Goal: Task Accomplishment & Management: Manage account settings

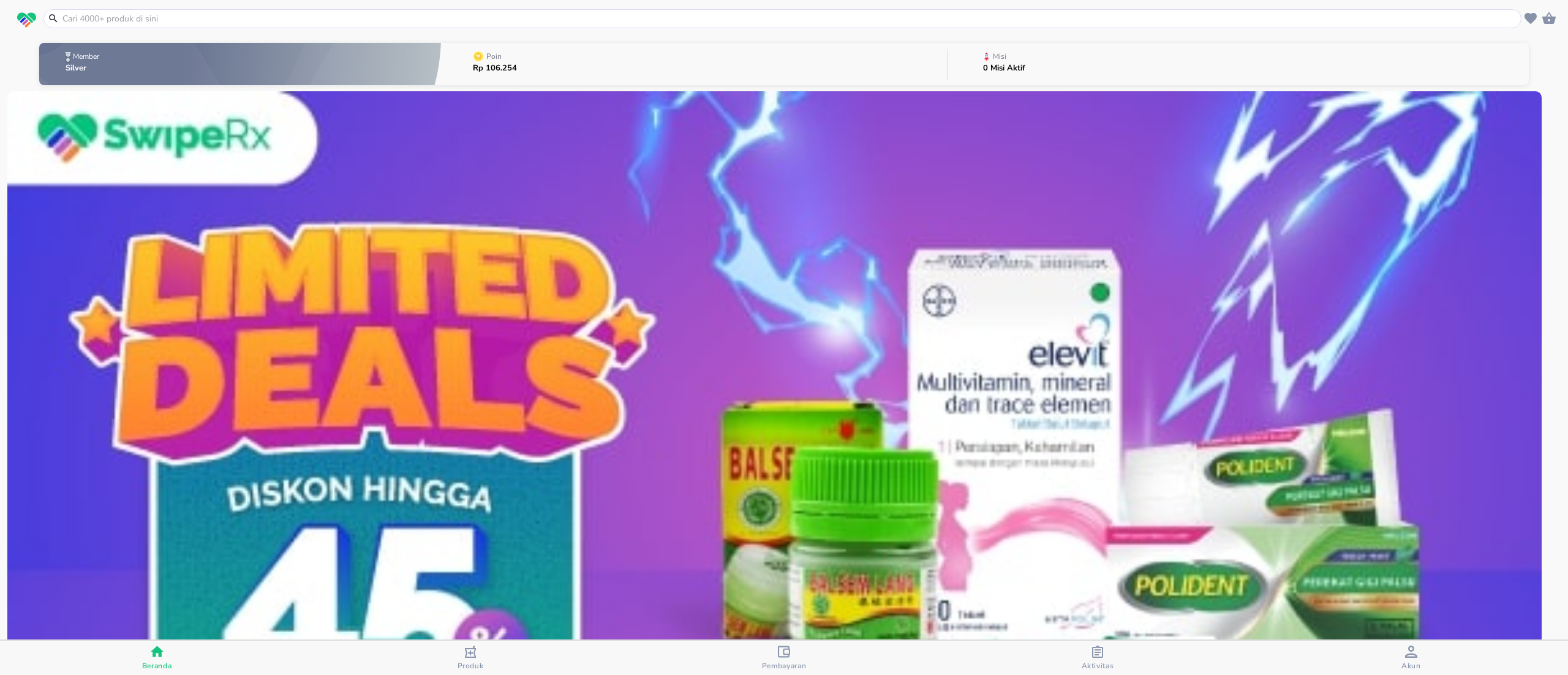
click at [1098, 656] on icon "button" at bounding box center [1098, 651] width 12 height 12
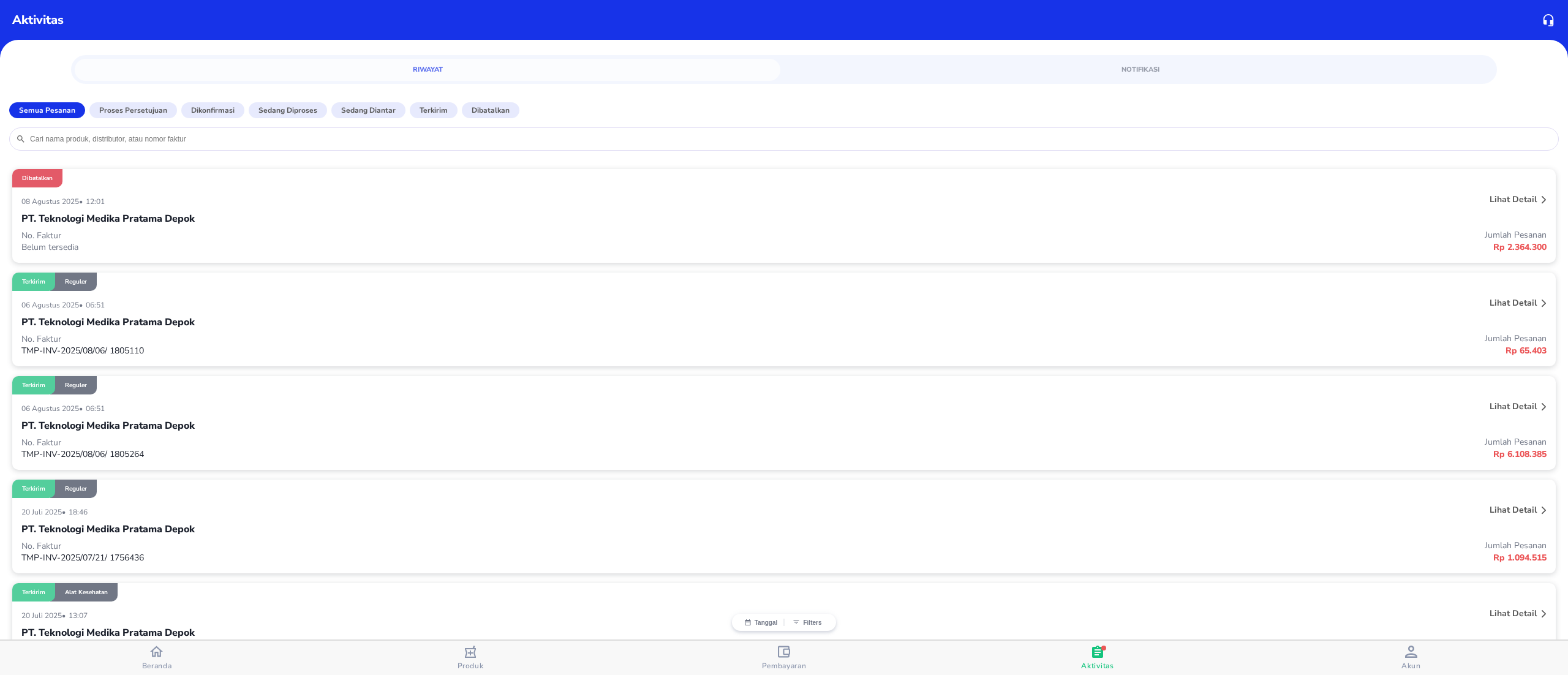
click at [184, 210] on div "PT. Teknologi Medika Pratama Depok" at bounding box center [784, 219] width 1525 height 21
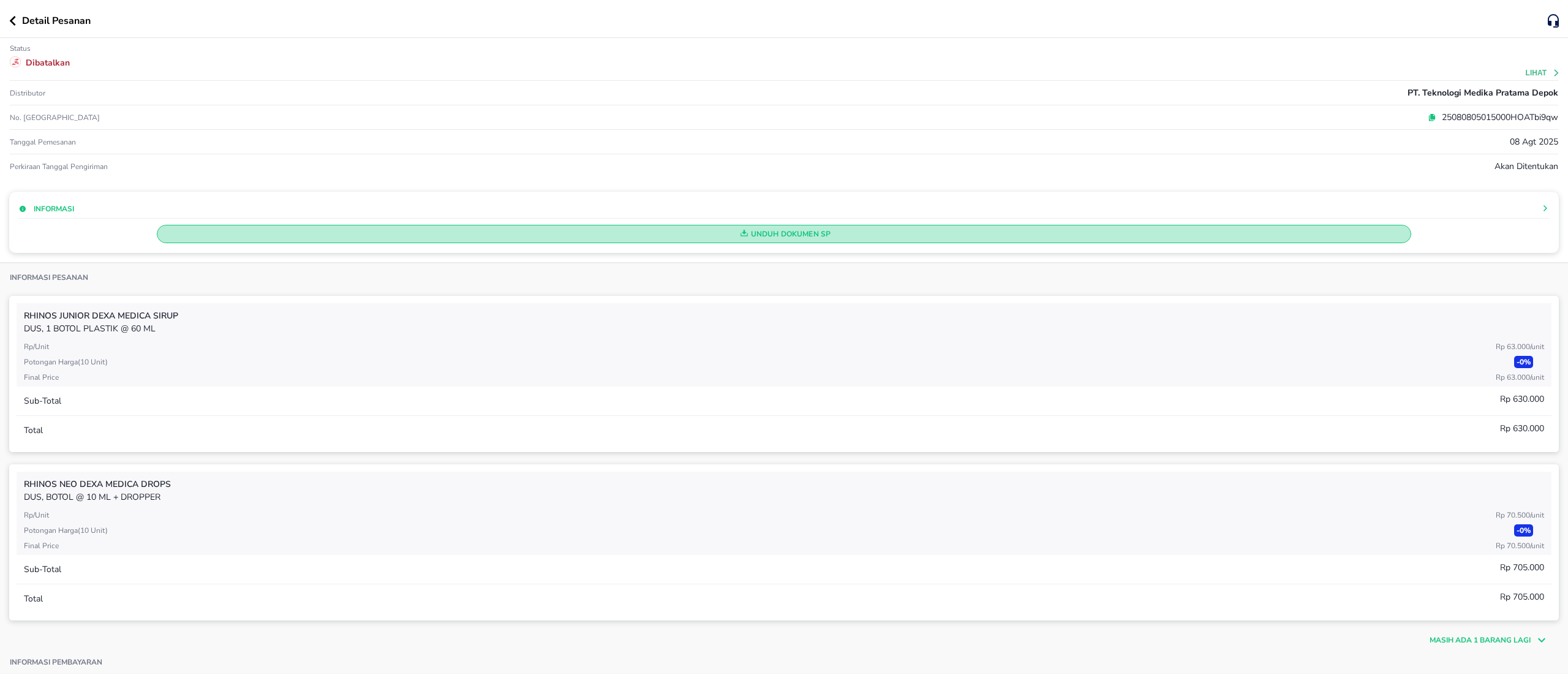
click at [754, 228] on span "Unduh Dokumen SP" at bounding box center [783, 233] width 1243 height 16
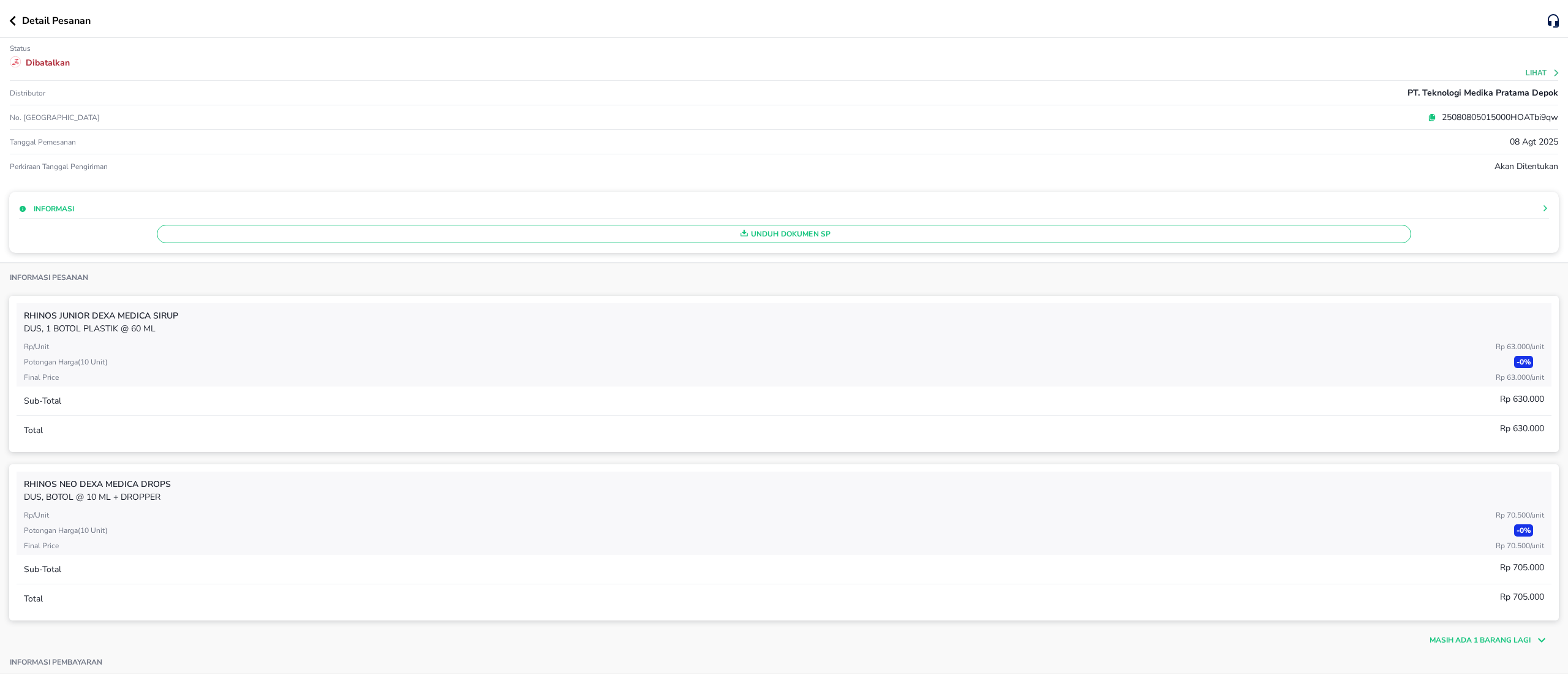
click at [13, 18] on icon "button" at bounding box center [12, 20] width 6 height 10
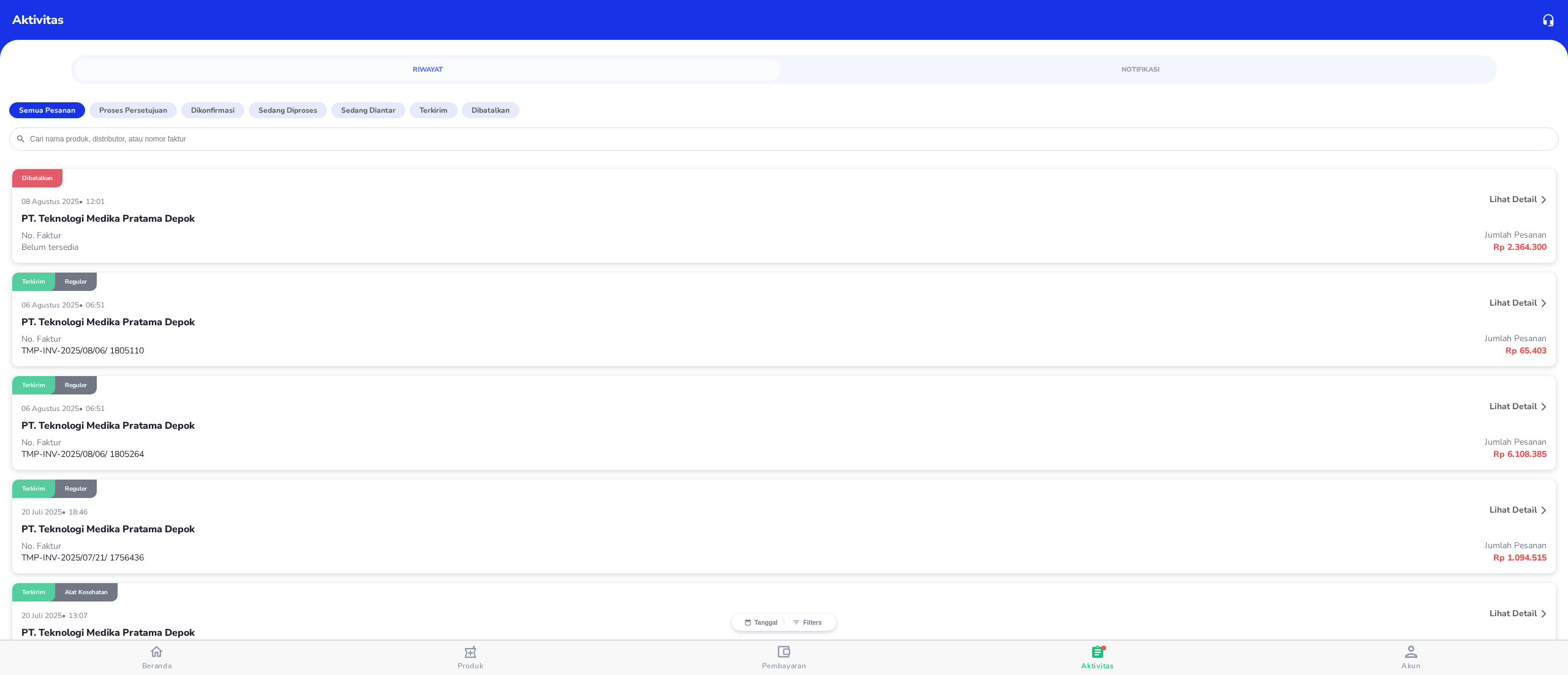
click at [848, 225] on div "PT. Teknologi Medika Pratama Depok" at bounding box center [784, 219] width 1525 height 21
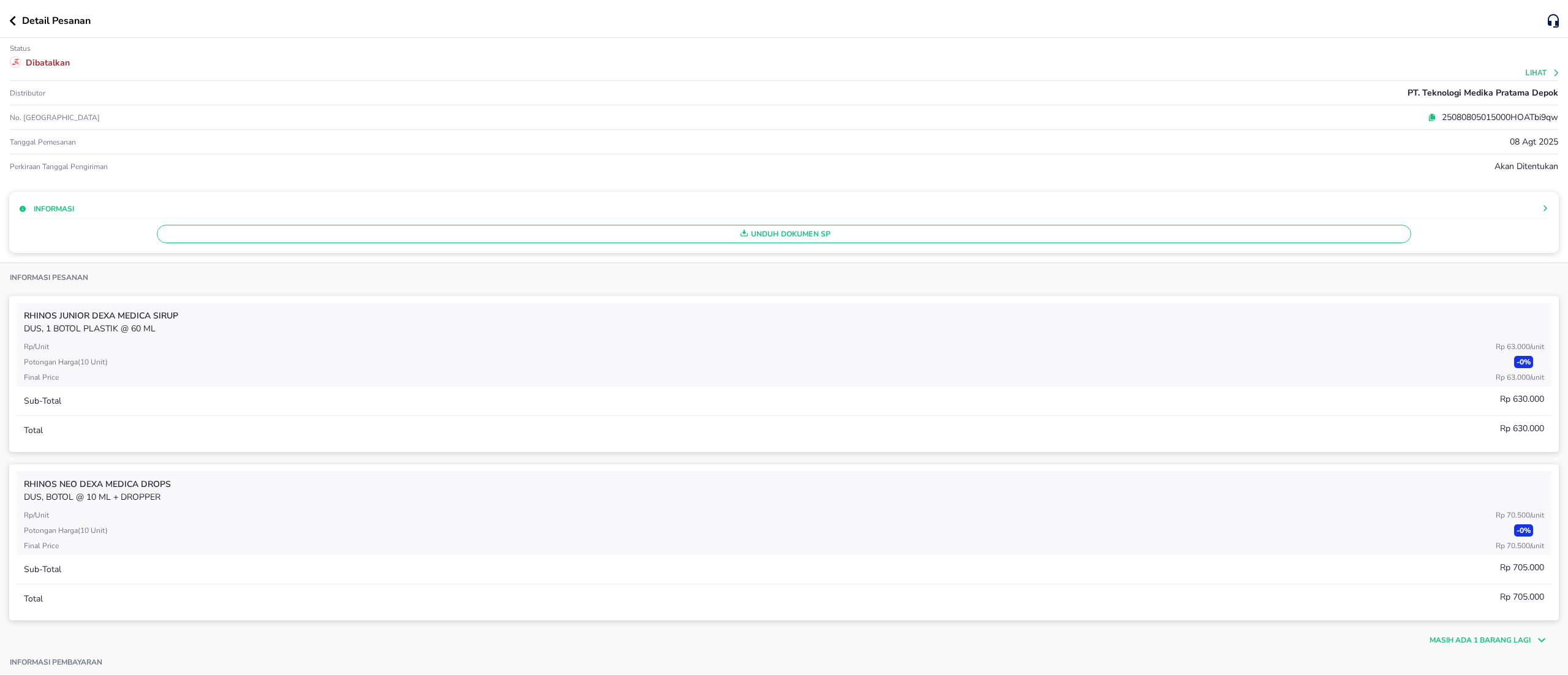
click at [1430, 118] on icon at bounding box center [1433, 116] width 5 height 5
click at [7, 22] on div "Detail Pesanan" at bounding box center [784, 19] width 1568 height 38
click at [13, 22] on icon "button" at bounding box center [13, 20] width 7 height 10
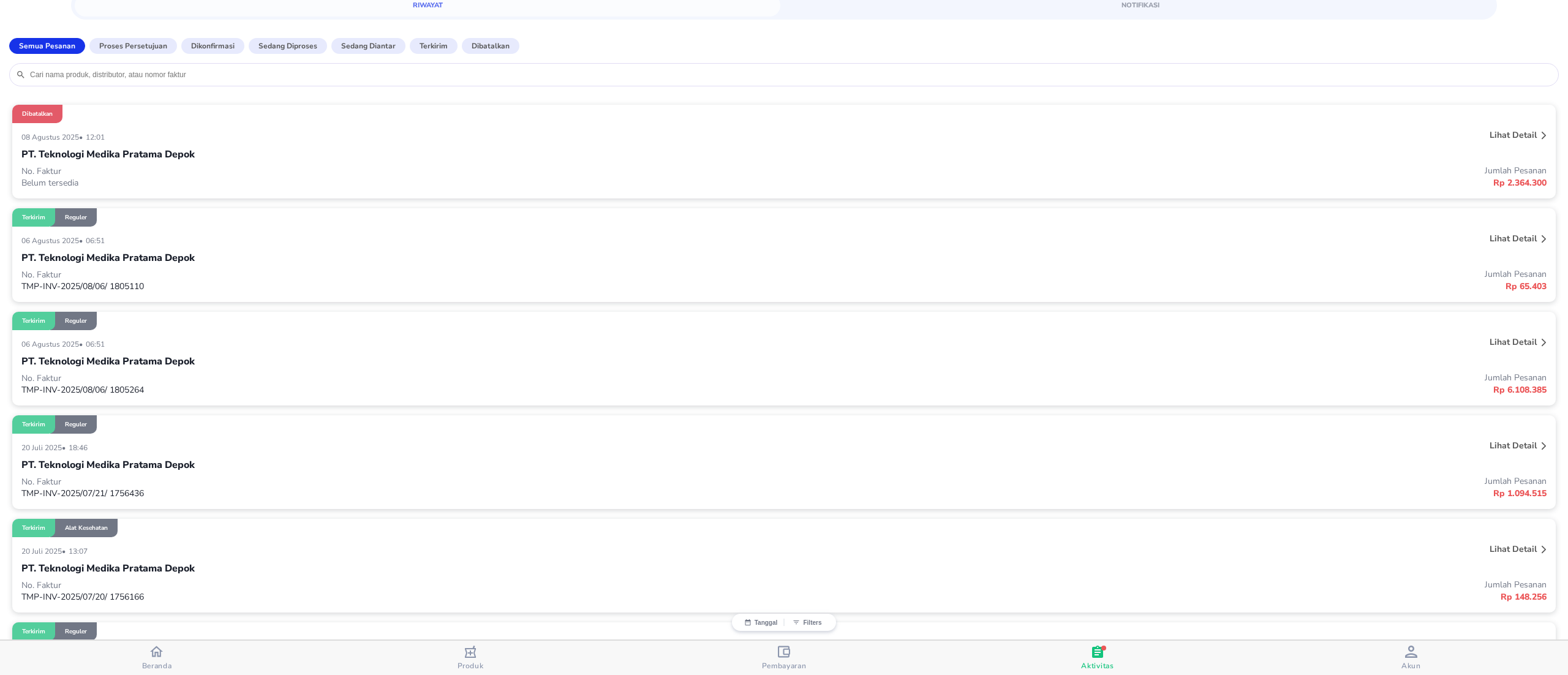
scroll to position [368, 0]
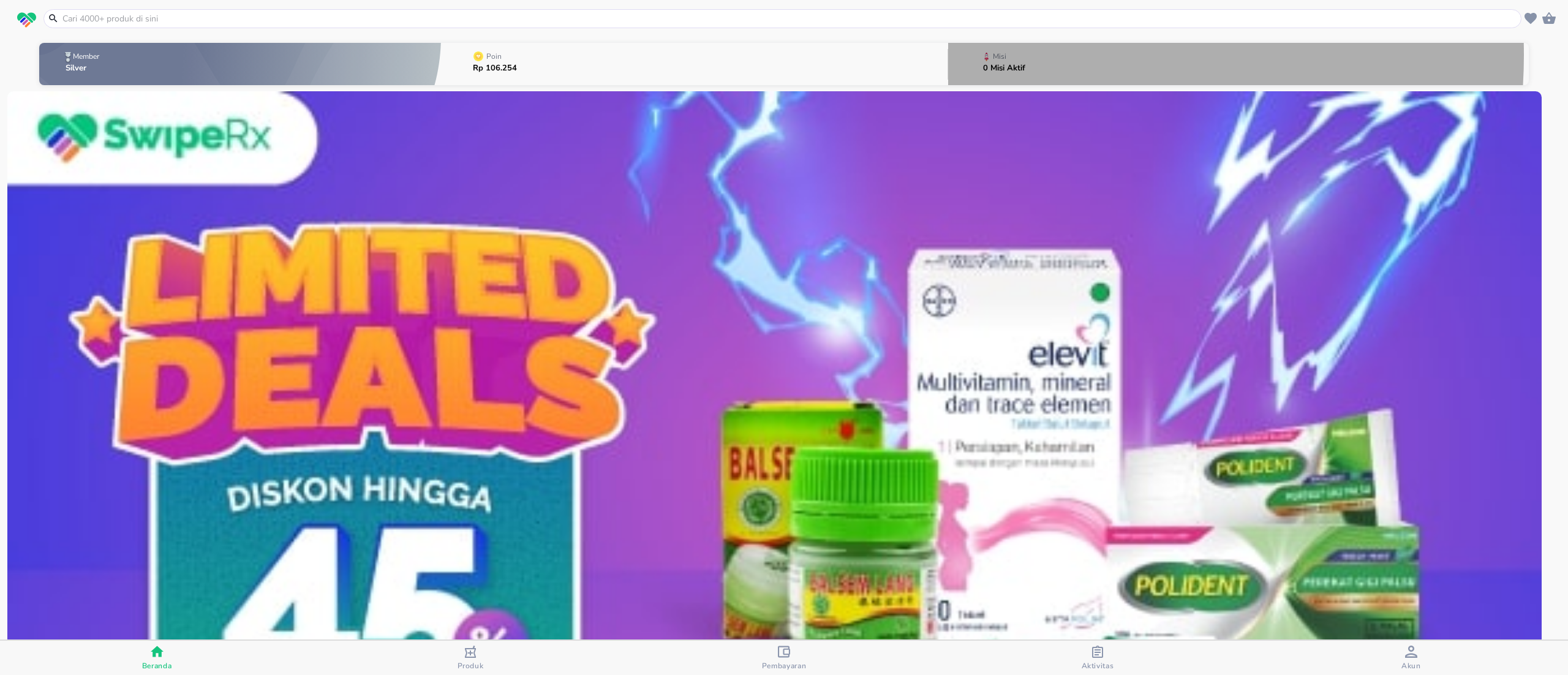
click at [1022, 55] on button "Misi 0 Misi Aktif" at bounding box center [1238, 64] width 580 height 49
